Goal: Information Seeking & Learning: Learn about a topic

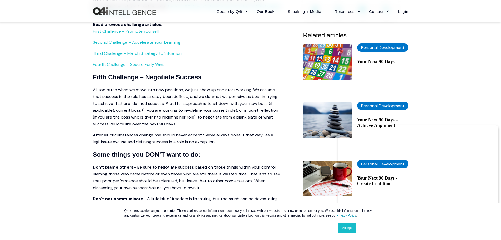
scroll to position [184, 0]
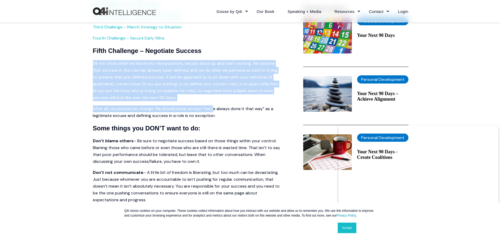
drag, startPoint x: 90, startPoint y: 62, endPoint x: 215, endPoint y: 109, distance: 133.8
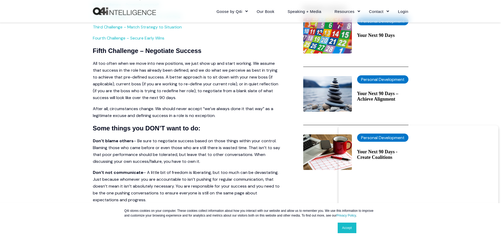
click at [217, 116] on p "After all, circumstances change. We should never accept “we’ve always done it t…" at bounding box center [188, 112] width 190 height 14
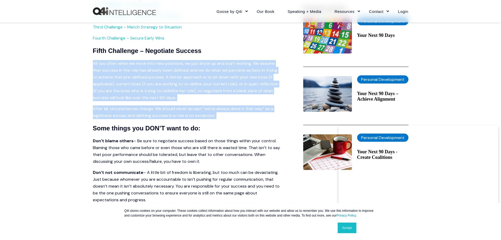
drag, startPoint x: 218, startPoint y: 116, endPoint x: 91, endPoint y: 65, distance: 137.0
copy span "All too often when we move into new positions, we just show up and start workin…"
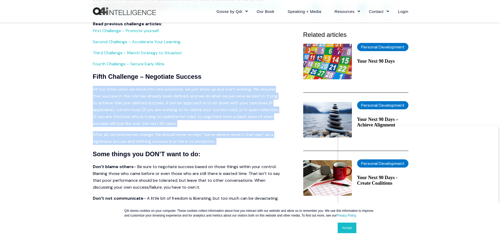
scroll to position [158, 0]
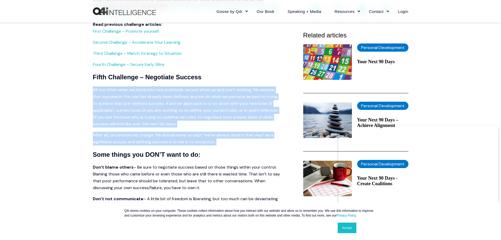
copy span "All too often when we move into new positions, we just show up and start workin…"
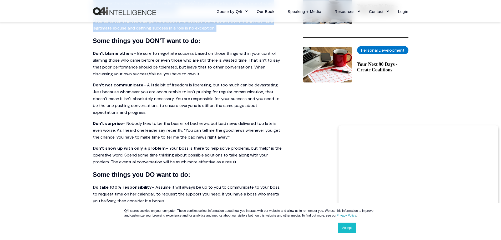
scroll to position [263, 0]
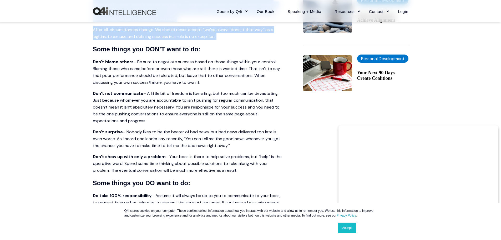
drag, startPoint x: 91, startPoint y: 62, endPoint x: 245, endPoint y: 169, distance: 187.1
click at [245, 169] on div "Skip to content Close Goose by Q4i Goose Platform Goose Pricing MORE™ Sales Tra…" at bounding box center [250, 191] width 501 height 909
copy span "Lor’i dolor sitame – Co adip el seddoeius tempori utlab et dolor magnaa enimad …"
click at [82, 138] on div "Skip to content Close Goose by Q4i Goose Platform Goose Pricing MORE™ Sales Tra…" at bounding box center [250, 191] width 501 height 909
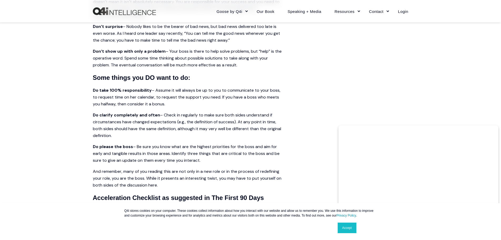
scroll to position [395, 0]
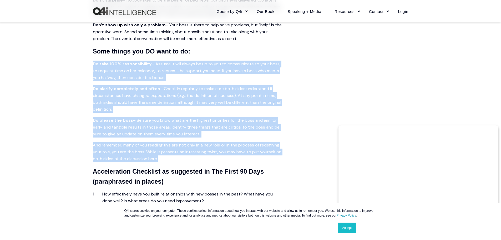
drag, startPoint x: 91, startPoint y: 65, endPoint x: 161, endPoint y: 158, distance: 116.2
click at [161, 158] on div "Skip to content Close Goose by Q4i Goose Platform Goose Pricing MORE™ Sales Tra…" at bounding box center [250, 59] width 501 height 909
copy span "Lo ipsu 787% dolorsitametco – Adipis el sedd eiusmo te in ut lab et doloremagna…"
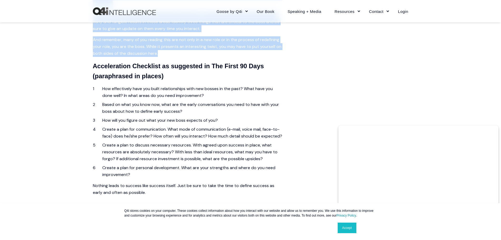
scroll to position [526, 0]
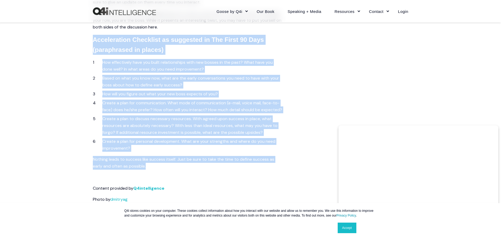
drag, startPoint x: 93, startPoint y: 38, endPoint x: 158, endPoint y: 171, distance: 147.3
copy span "Acceleration Checklist as suggested in The First 90 Days (paraphrased in places…"
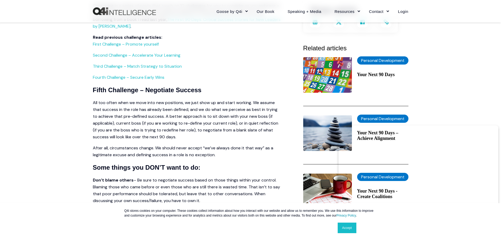
scroll to position [158, 0]
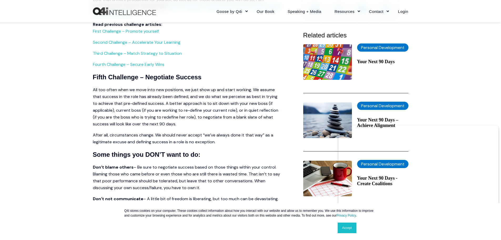
click at [166, 156] on h4 "Some things you DON’T want to do:" at bounding box center [188, 155] width 190 height 10
copy h4 "DON’T"
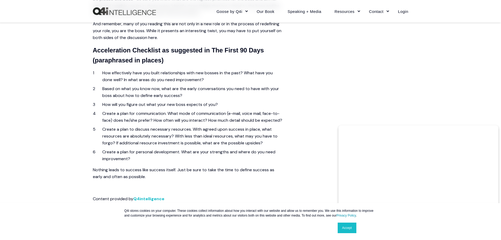
scroll to position [526, 0]
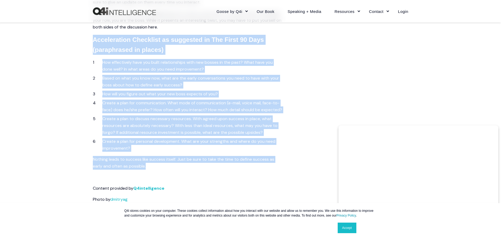
drag, startPoint x: 90, startPoint y: 38, endPoint x: 148, endPoint y: 173, distance: 146.9
copy span "Acceleration Checklist as suggested in The First 90 Days (paraphrased in places…"
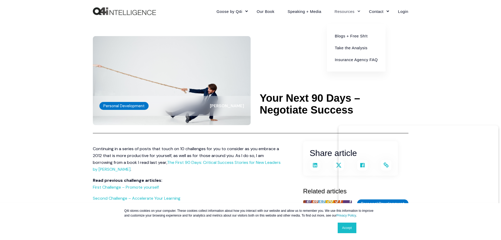
scroll to position [0, 0]
